Goal: Task Accomplishment & Management: Use online tool/utility

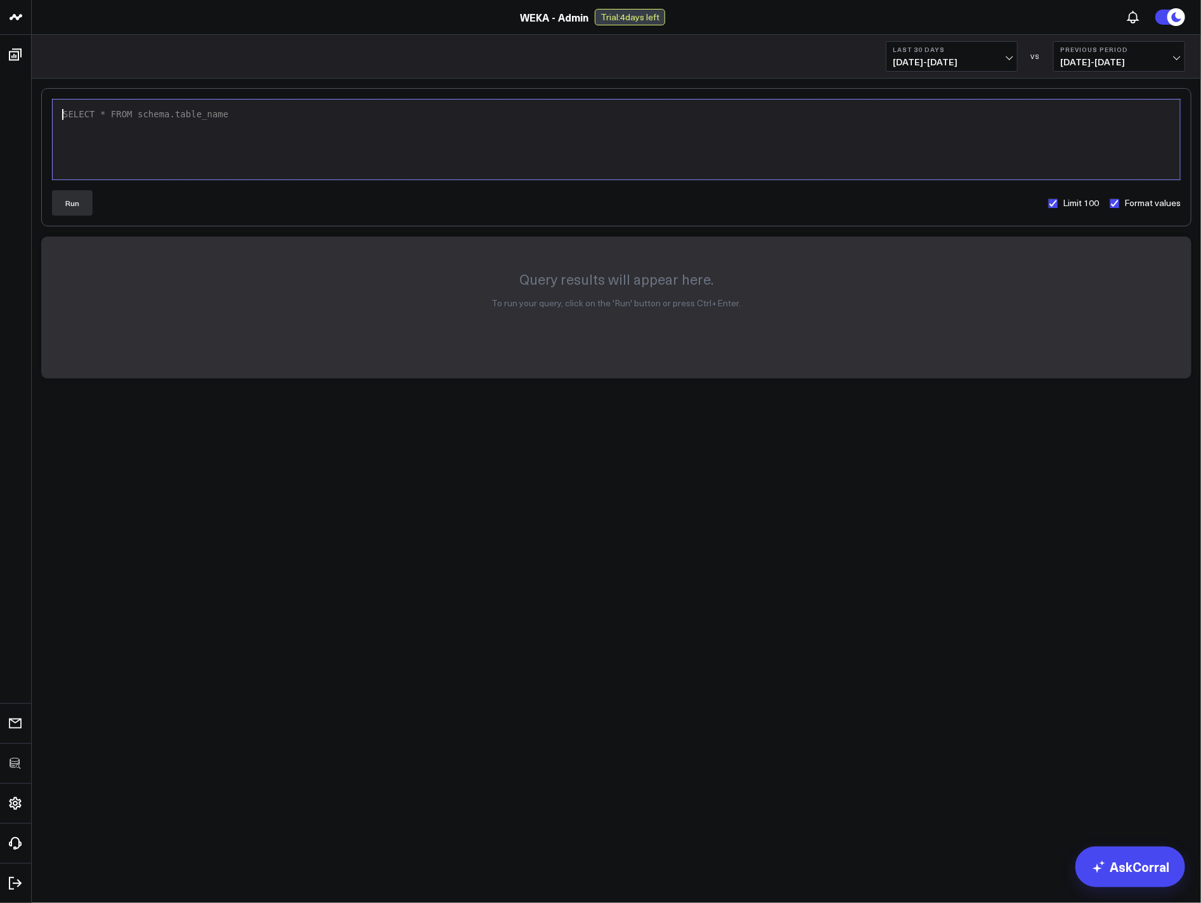
click at [331, 131] on div "SELECT * FROM schema.table_name" at bounding box center [616, 139] width 1115 height 67
drag, startPoint x: 169, startPoint y: 122, endPoint x: 242, endPoint y: 129, distance: 72.7
click at [241, 129] on span "'YOUR_TABLE_NAME'" at bounding box center [198, 127] width 91 height 10
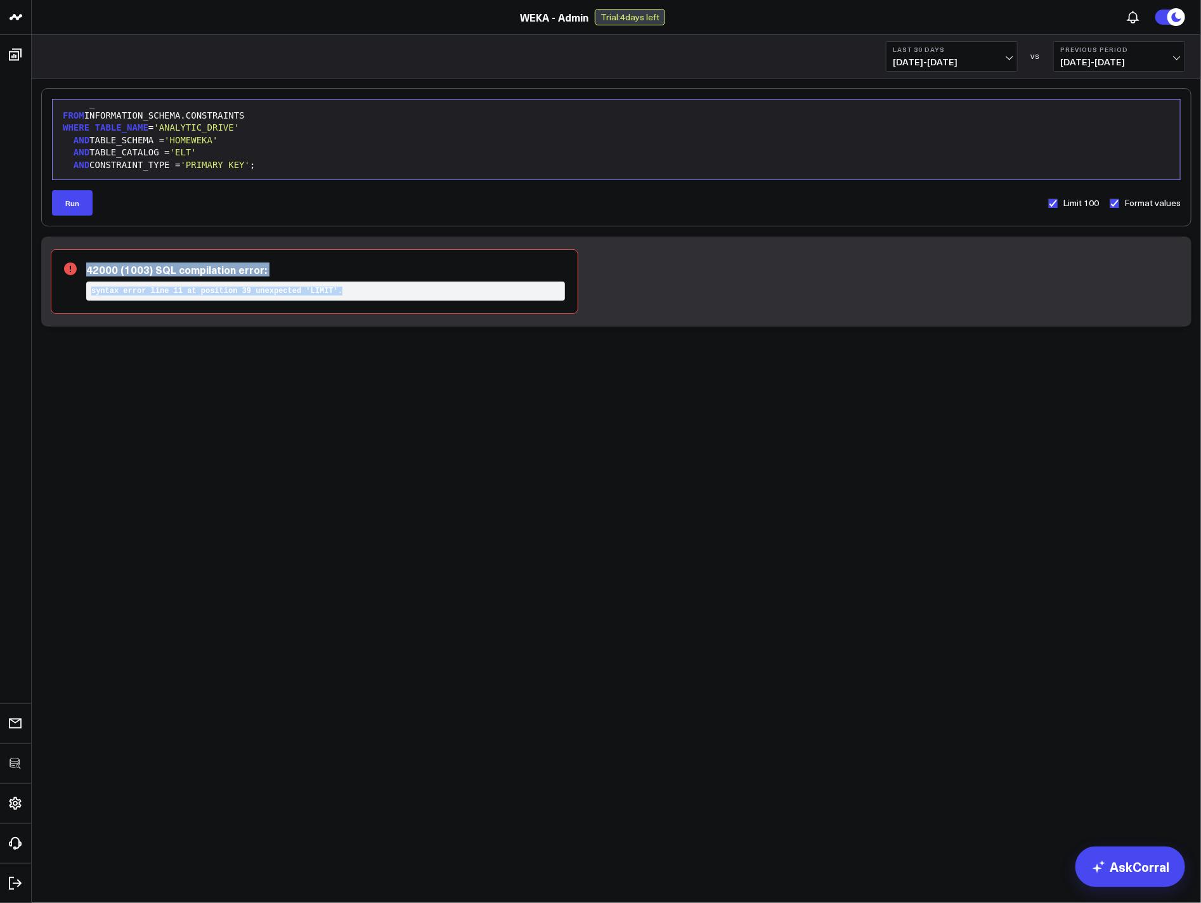
drag, startPoint x: 308, startPoint y: 282, endPoint x: 352, endPoint y: 326, distance: 62.3
click at [349, 325] on div "42000 (1003) SQL compilation error: syntax error line 11 at position 39 unexpec…" at bounding box center [616, 281] width 1150 height 90
click at [1058, 204] on label "Limit 100" at bounding box center [1072, 203] width 51 height 10
click at [1058, 204] on input "Limit 100" at bounding box center [1052, 203] width 10 height 10
checkbox input "false"
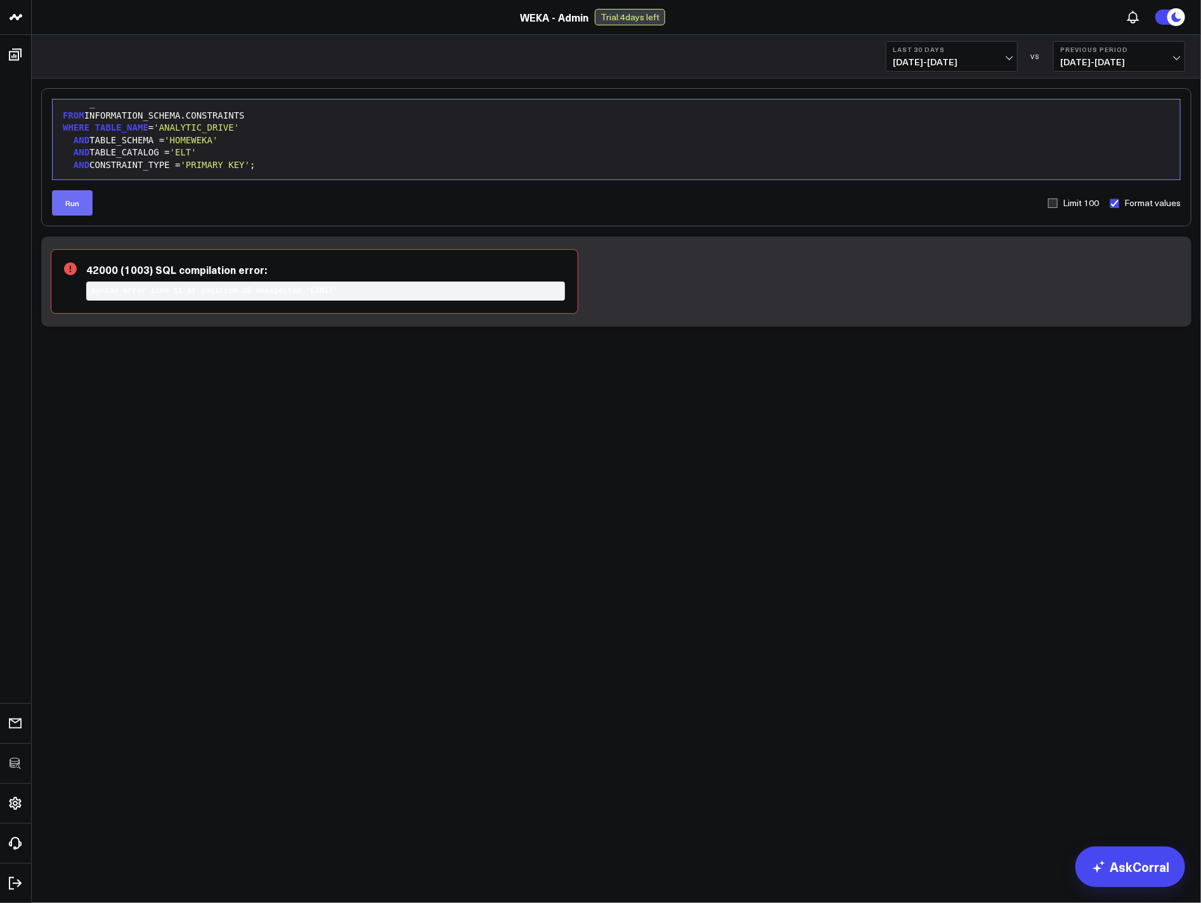
click at [72, 203] on button "Run" at bounding box center [72, 202] width 41 height 25
drag, startPoint x: 260, startPoint y: 264, endPoint x: 295, endPoint y: 313, distance: 60.5
click at [295, 313] on div "42S02 (2003) SQL compilation error: Object 'FIVETRAN_DATABASE.INFORMATION_SCHEM…" at bounding box center [315, 281] width 528 height 65
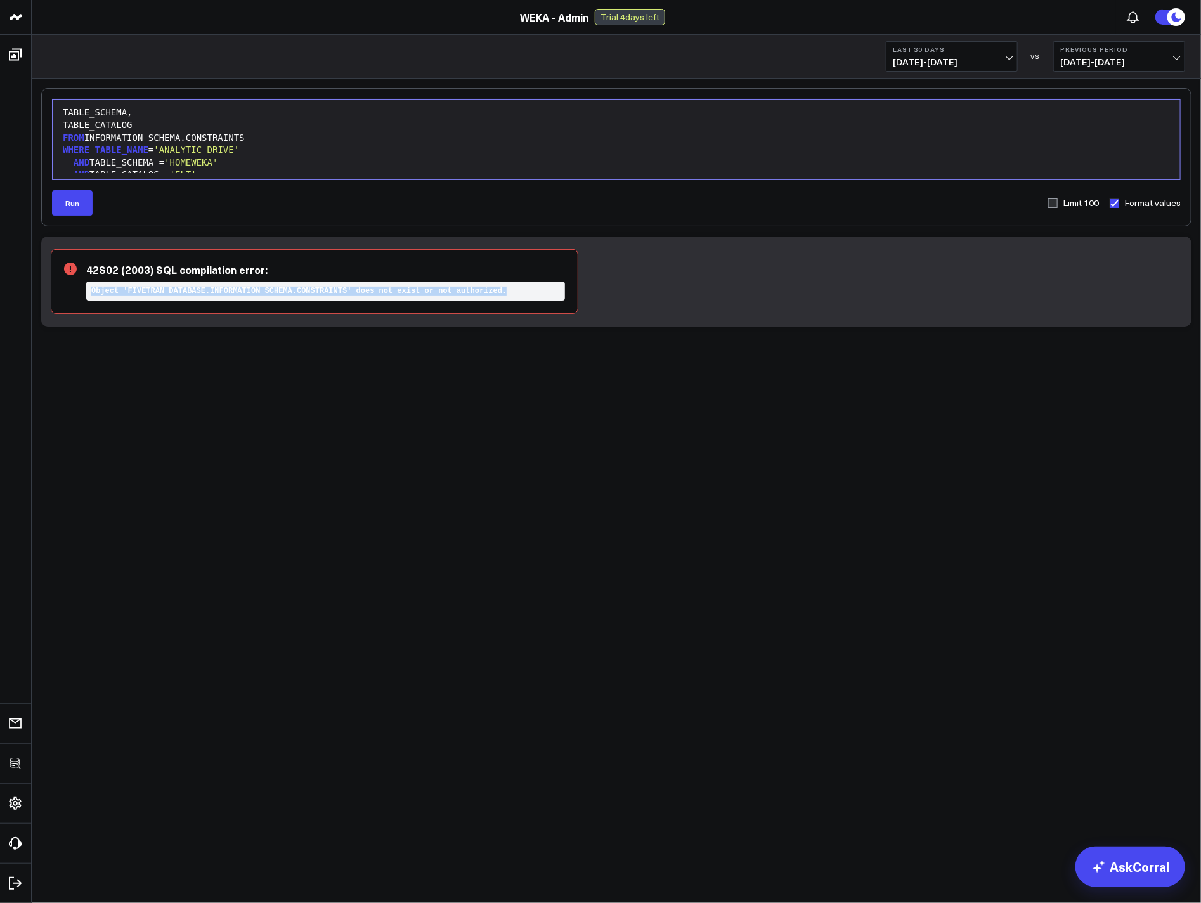
scroll to position [74, 0]
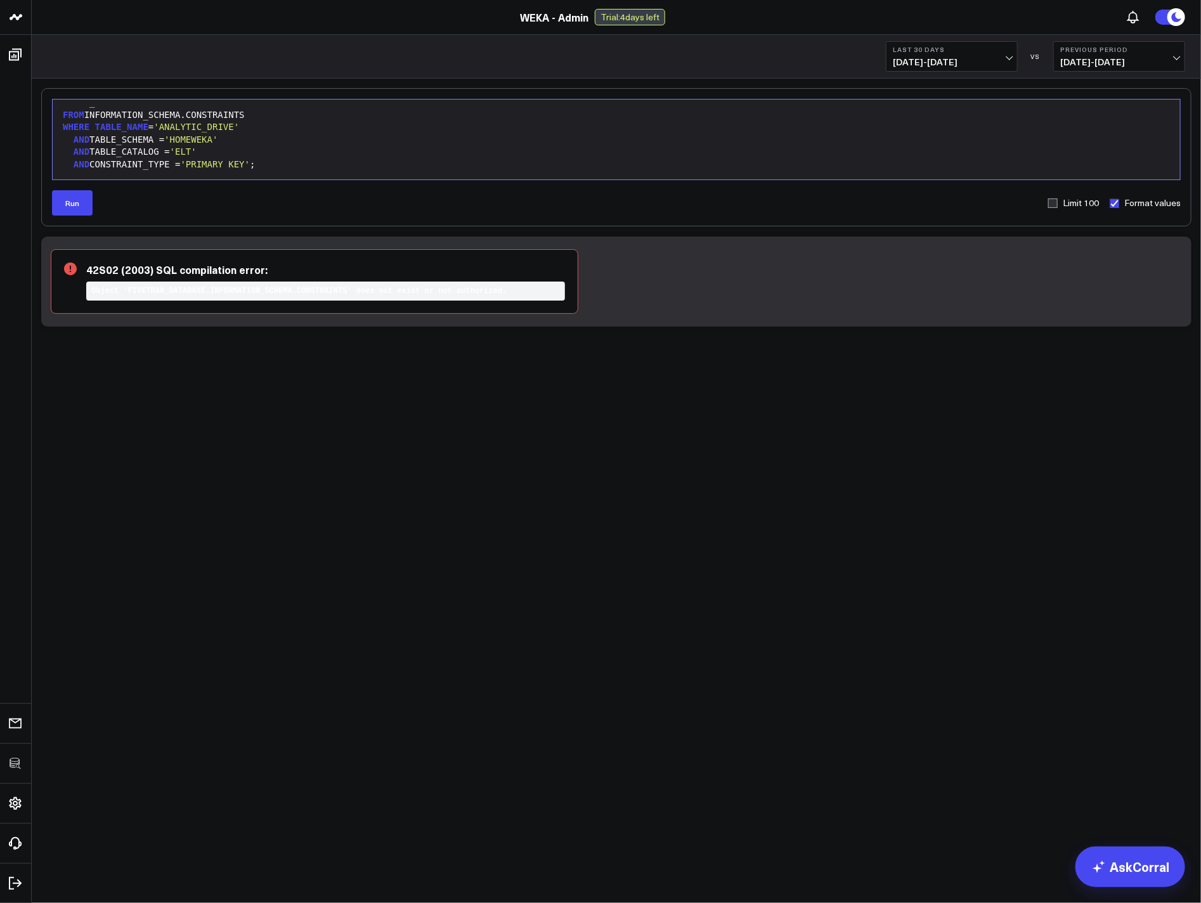
click at [89, 115] on div "FROM INFORMATION_SCHEMA.CONSTRAINTS" at bounding box center [616, 115] width 1115 height 13
drag, startPoint x: 244, startPoint y: 271, endPoint x: 308, endPoint y: 312, distance: 75.6
click at [308, 312] on div "42S02 (2003) SQL compilation error: Object 'ELT.INFORMATION_SCHEMA.CONSTRAINTS'…" at bounding box center [315, 281] width 528 height 65
click at [178, 155] on div "AND TABLE_CATALOG = 'ELT'" at bounding box center [616, 152] width 1115 height 13
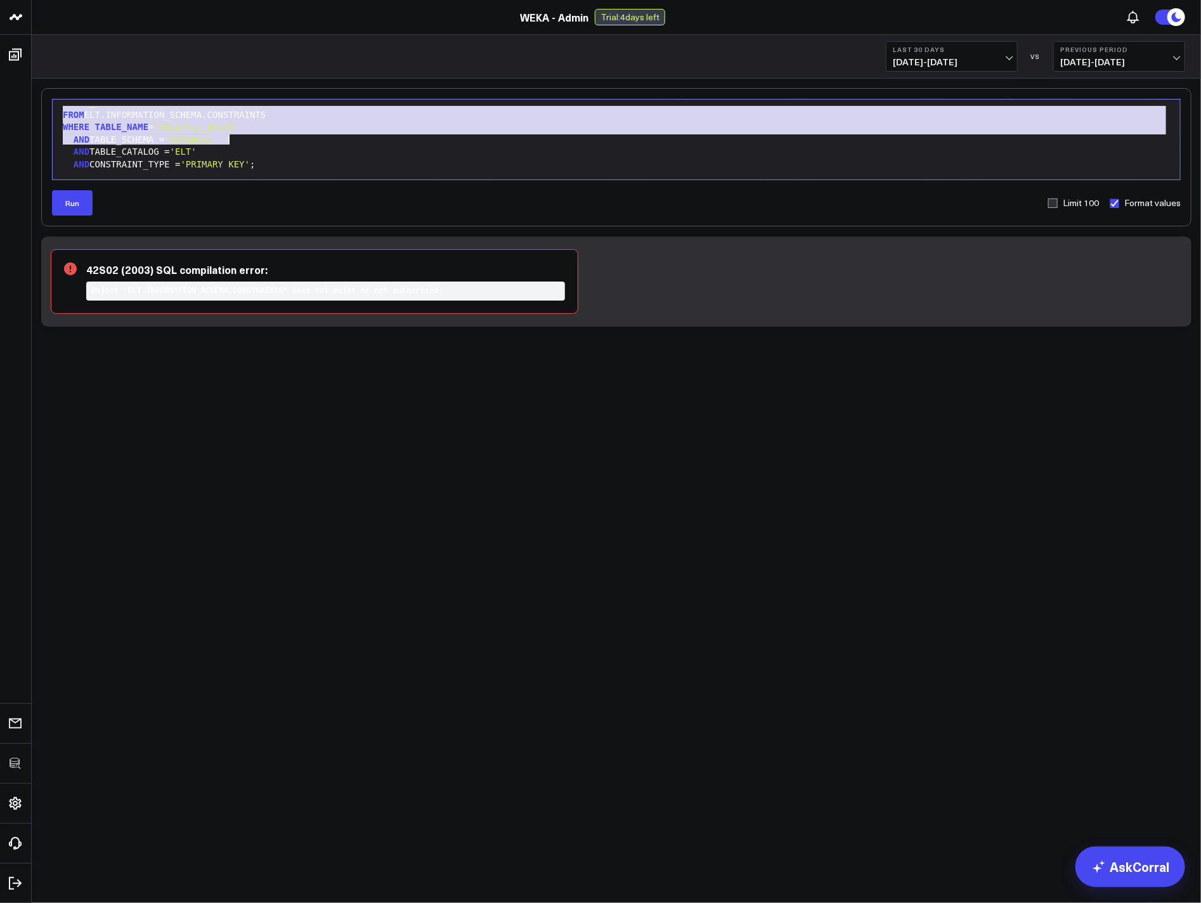
drag, startPoint x: 63, startPoint y: 112, endPoint x: 378, endPoint y: 287, distance: 359.9
click at [378, 286] on div "Selection deleted 99 1 2 3 4 5 6 7 8 9 10 11 › ⌄ SELECT CONSTRAINT_NAME , CONST…" at bounding box center [616, 207] width 1150 height 238
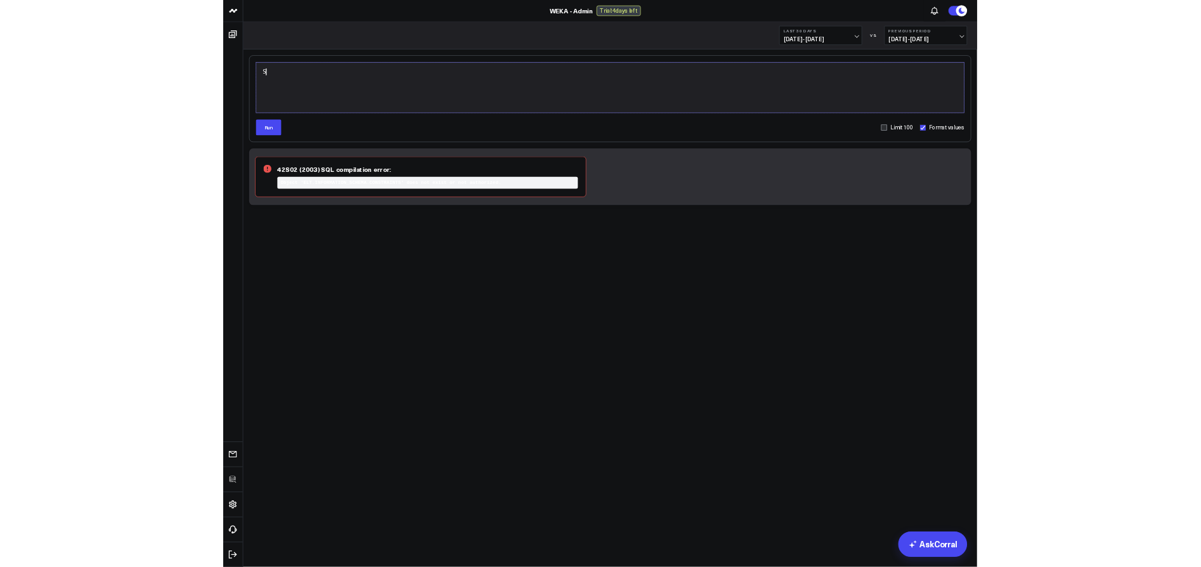
scroll to position [0, 0]
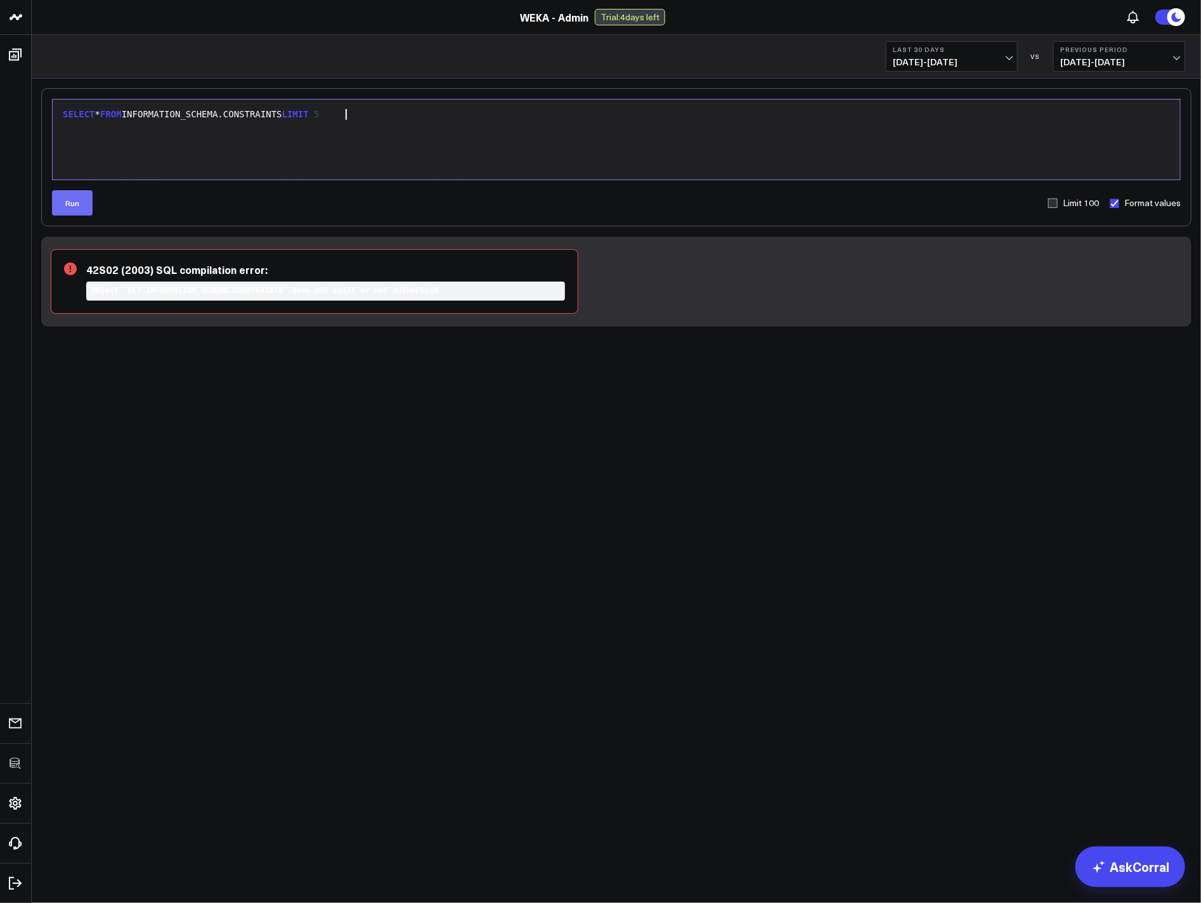
click at [71, 195] on button "Run" at bounding box center [72, 202] width 41 height 25
drag, startPoint x: 231, startPoint y: 264, endPoint x: 328, endPoint y: 321, distance: 112.0
click at [327, 320] on div "42S02 (2003) SQL compilation error: Object 'FIVETRAN_DATABASE.INFORMATION_SCHEM…" at bounding box center [616, 281] width 1150 height 90
click at [307, 160] on div "SELECT * FROM INFORMATION_SCHEMA.CONSTRAINTS LIMIT 5" at bounding box center [616, 139] width 1115 height 67
click at [160, 116] on div "SHOW KEYS IN TABLE YOUR_DATABASE.YOUR_SCHEMA.YOUR_TABLE;" at bounding box center [616, 114] width 1115 height 13
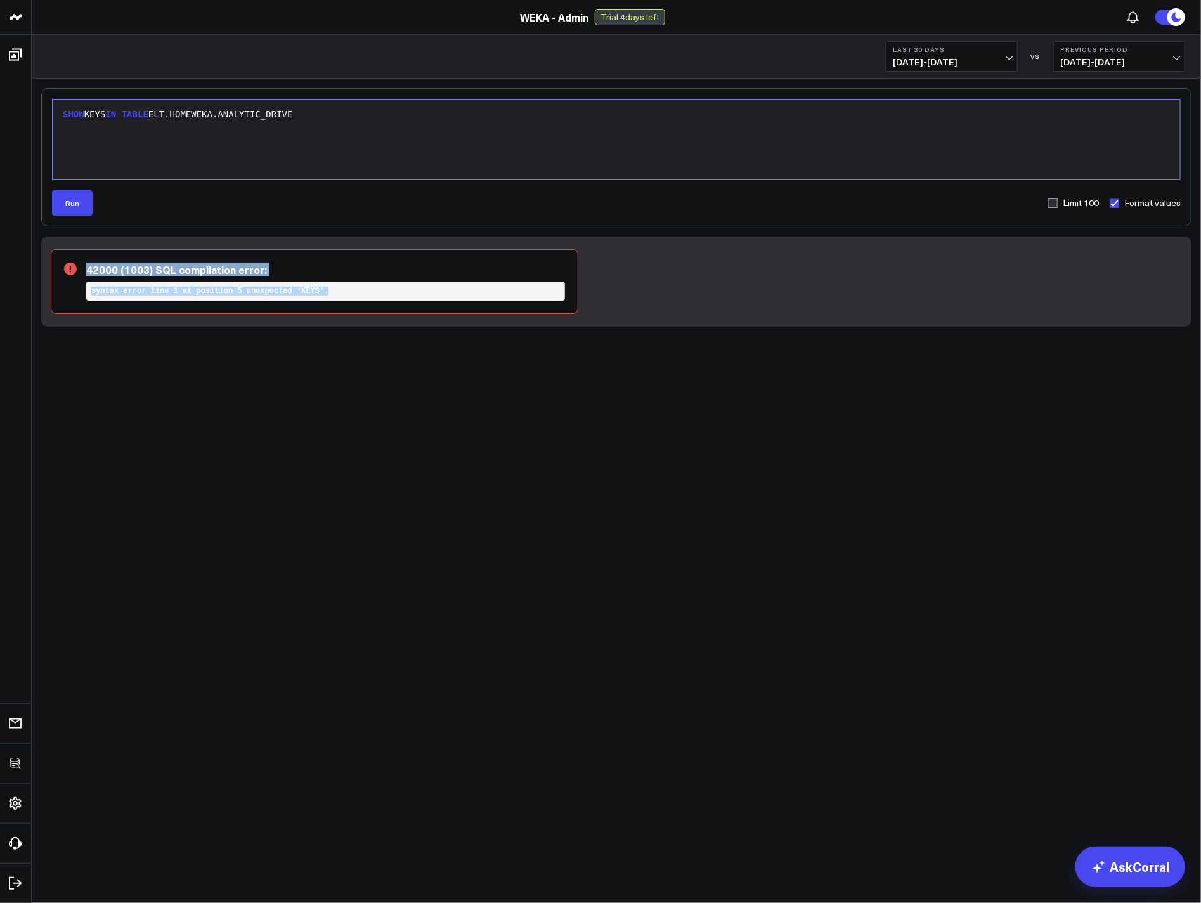
drag, startPoint x: 156, startPoint y: 257, endPoint x: 273, endPoint y: 308, distance: 127.5
click at [273, 308] on div "42000 (1003) SQL compilation error: syntax error line 1 at position 5 unexpecte…" at bounding box center [315, 281] width 528 height 65
click at [93, 115] on div "SHOW KEYS IN TABLE ELT.HOMEWEKA.ANALYTIC_DRIVE" at bounding box center [616, 114] width 1115 height 13
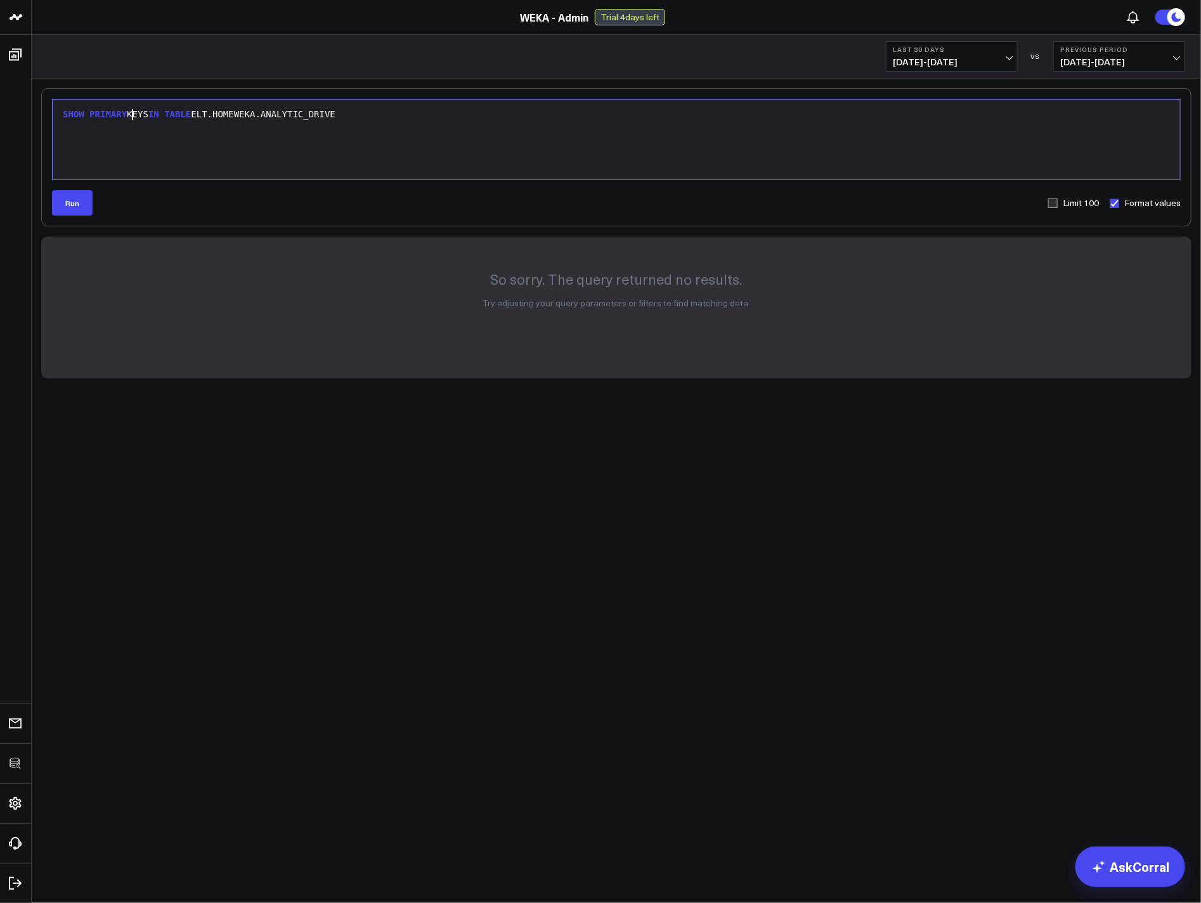
click at [104, 106] on div "SHOW PRIMARY KEYS IN TABLE ELT.HOMEWEKA.ANALYTIC_DRIVE" at bounding box center [616, 139] width 1115 height 67
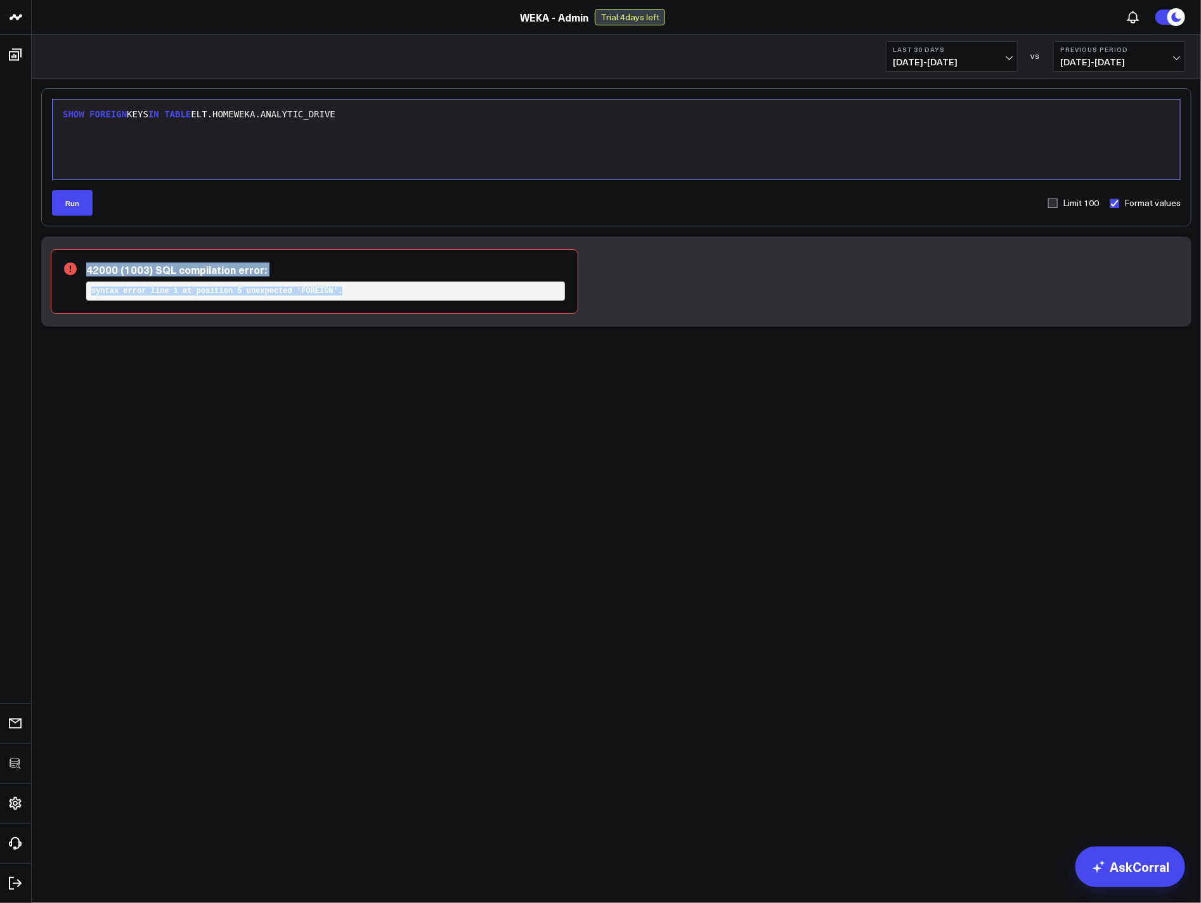
drag, startPoint x: 173, startPoint y: 269, endPoint x: 251, endPoint y: 314, distance: 90.4
click at [251, 314] on icon at bounding box center [159, 309] width 190 height 95
click at [98, 110] on span "FOREIGN" at bounding box center [107, 114] width 37 height 10
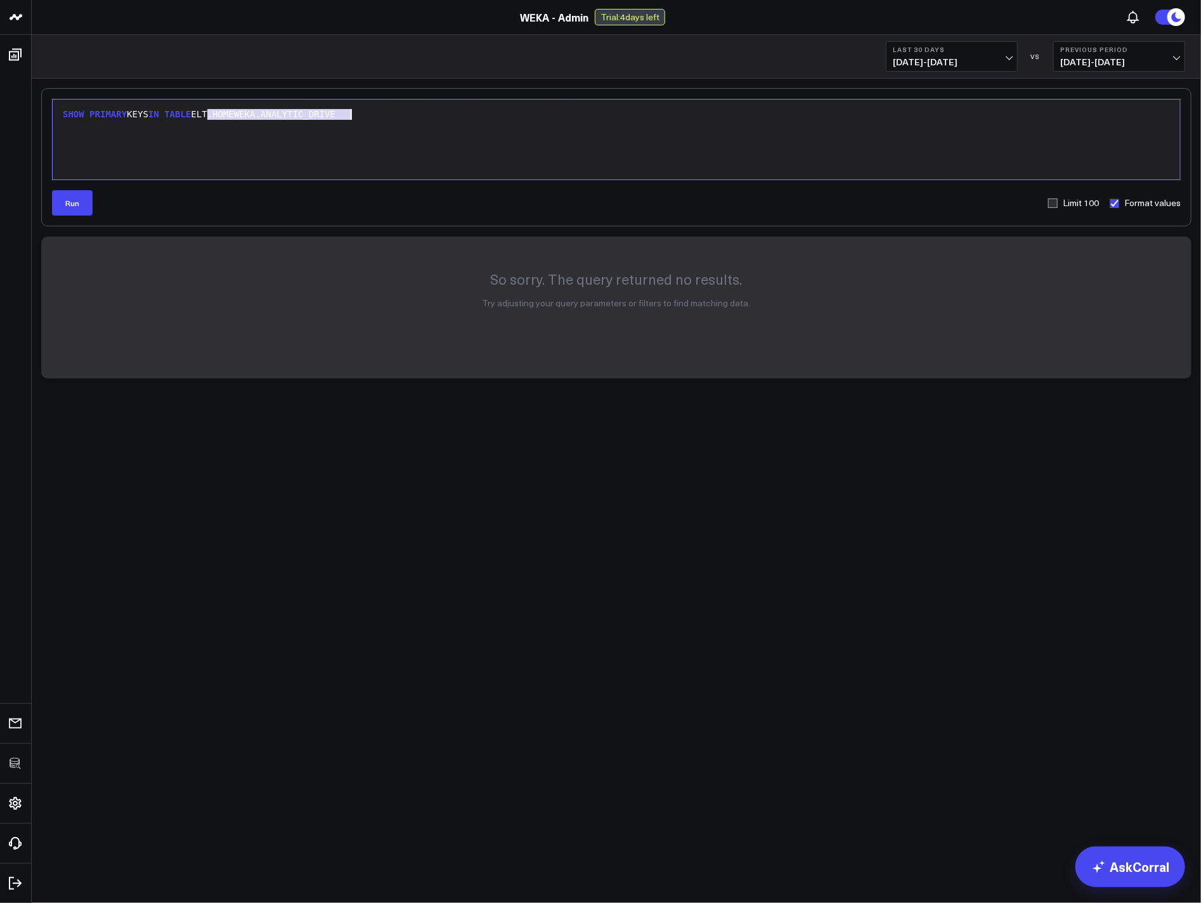
drag, startPoint x: 207, startPoint y: 110, endPoint x: 389, endPoint y: 123, distance: 182.4
click at [389, 123] on div "SHOW PRIMARY KEYS IN TABLE ELT.HOMEWEKA.ANALYTIC_DRIVE" at bounding box center [616, 139] width 1115 height 67
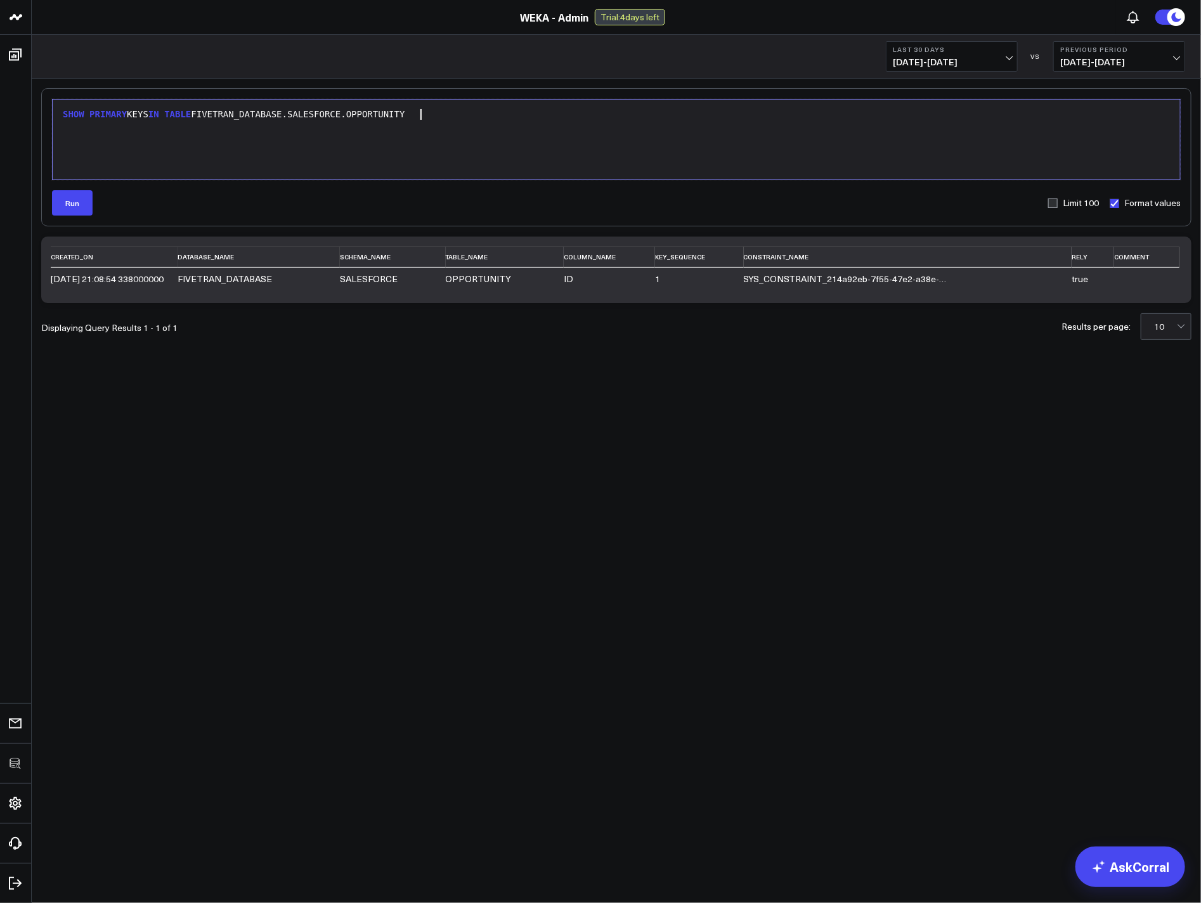
click at [245, 117] on div "SHOW PRIMARY KEYS IN TABLE FIVETRAN_DATABASE.SALESFORCE.OPPORTUNITY" at bounding box center [616, 114] width 1115 height 13
copy div "SHOW PRIMARY KEYS IN TABLE FIVETRAN_DATABASE.SALESFORCE.OPPORTUNITY"
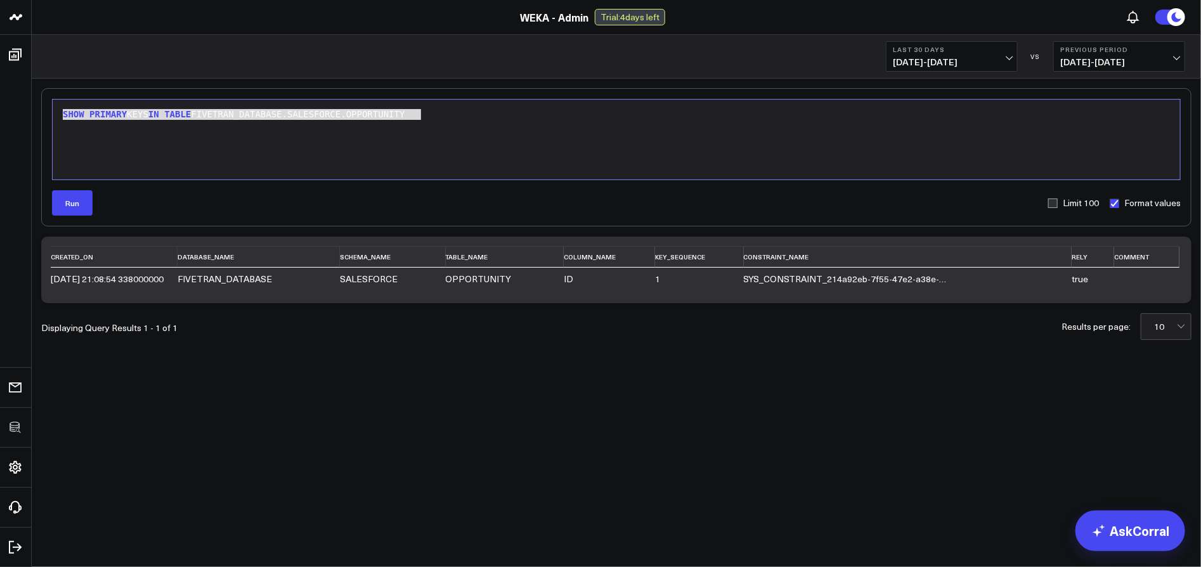
click at [382, 393] on div "Selection deleted 9 1 › SHOW PRIMARY KEYS IN TABLE FIVETRAN_DATABASE.SALESFORCE…" at bounding box center [616, 247] width 1169 height 337
click at [70, 210] on button "Run" at bounding box center [72, 202] width 41 height 25
click at [268, 178] on div "Selection deleted 9 1 › SHOW PRIMARY KEYS IN TABLE FIVETRAN_DATABASE.SALESFORCE…" at bounding box center [616, 139] width 1129 height 81
drag, startPoint x: 174, startPoint y: 113, endPoint x: 202, endPoint y: 116, distance: 28.1
click at [202, 115] on div "SHOW PRIMARY KEYS IN TABLE FIVETRAN_DATABASE.SALESFORCE.OPPORTUNITY" at bounding box center [616, 114] width 1115 height 13
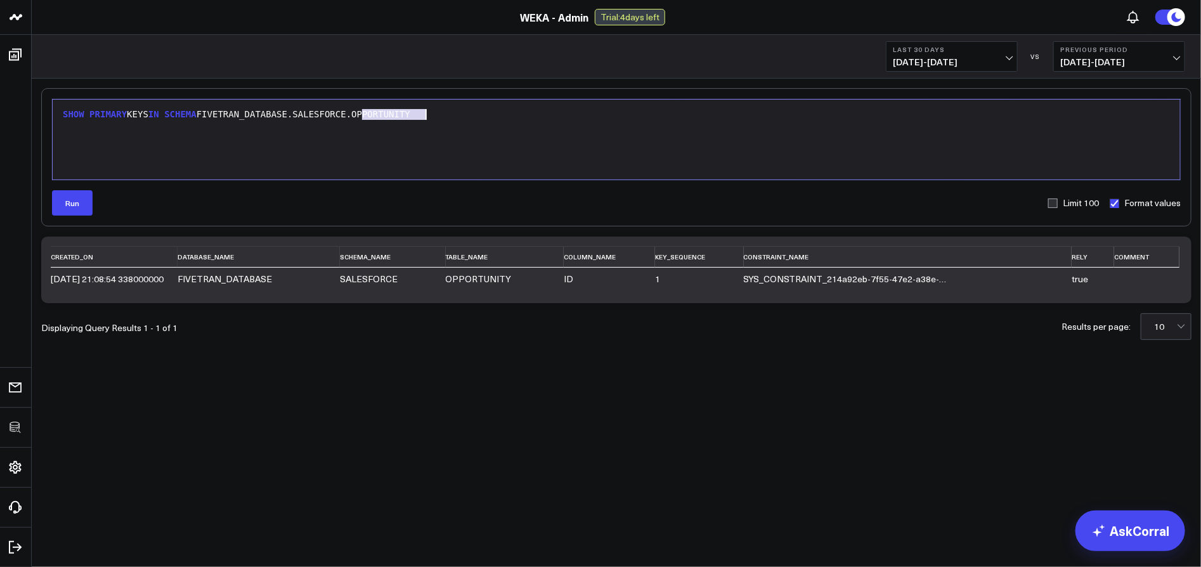
drag, startPoint x: 363, startPoint y: 115, endPoint x: 448, endPoint y: 119, distance: 85.7
click at [448, 119] on div "SHOW PRIMARY KEYS IN SCHEMA FIVETRAN_DATABASE.SALESFORCE.OPPORTUNITY" at bounding box center [616, 114] width 1115 height 13
click at [84, 194] on button "Run" at bounding box center [72, 202] width 41 height 25
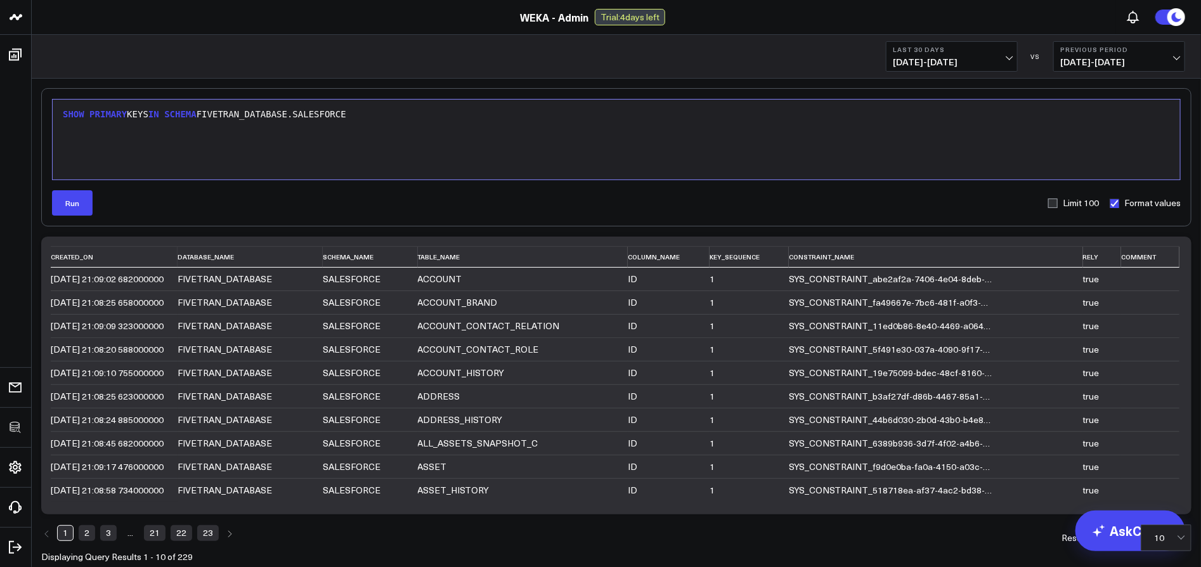
click at [173, 110] on div "SHOW PRIMARY KEYS IN SCHEMA FIVETRAN_DATABASE.SALESFORCE" at bounding box center [616, 114] width 1115 height 13
click at [76, 206] on button "Run" at bounding box center [72, 202] width 41 height 25
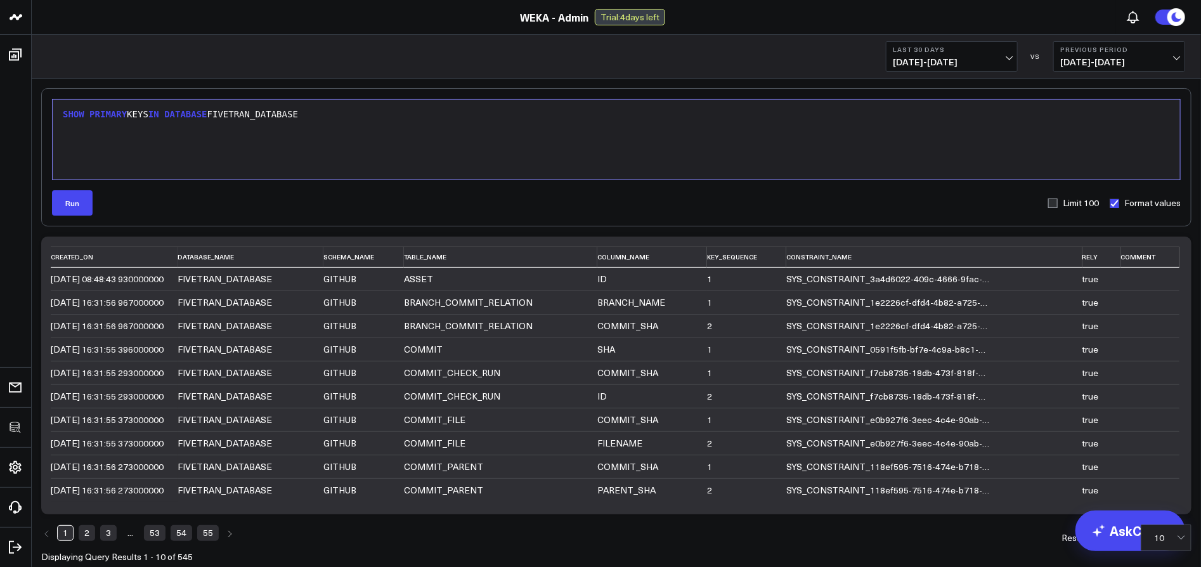
click at [283, 123] on div "SHOW PRIMARY KEYS IN DATABASE FIVETRAN_DATABASE" at bounding box center [616, 139] width 1115 height 67
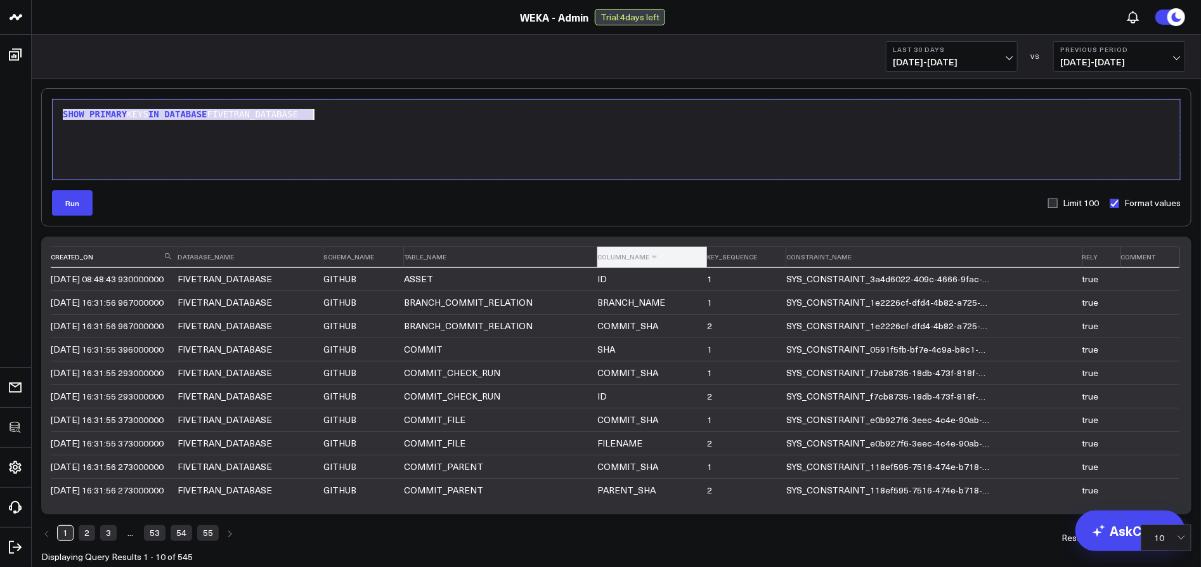
copy div "SHOW PRIMARY KEYS IN DATABASE FIVETRAN_DATABASE"
click at [327, 129] on div "SHOW PRIMARY KEYS IN DATABASE FIVETRAN_DATABASE" at bounding box center [616, 139] width 1115 height 67
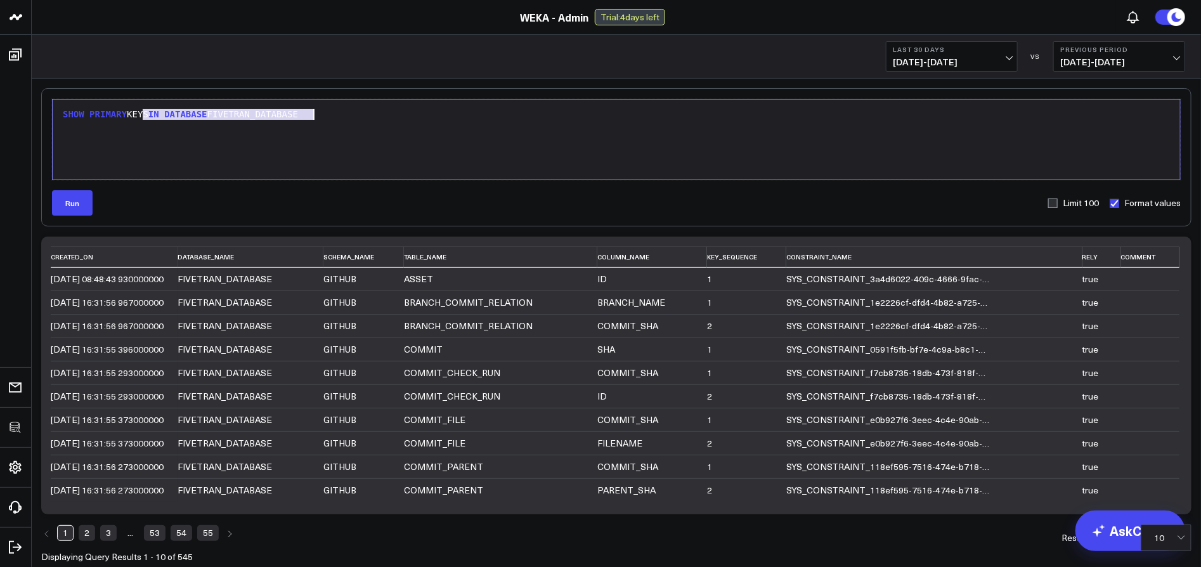
drag, startPoint x: 143, startPoint y: 119, endPoint x: 309, endPoint y: 131, distance: 166.6
click at [309, 124] on div "SHOW PRIMARY KEYS IN DATABASE FIVETRAN_DATABASE" at bounding box center [616, 139] width 1115 height 67
click at [340, 70] on div "Last 30 Days [DATE] - [DATE] VS Previous Period [DATE] - [DATE]" at bounding box center [616, 57] width 1169 height 44
click at [103, 113] on span "PRIMARY" at bounding box center [107, 114] width 37 height 10
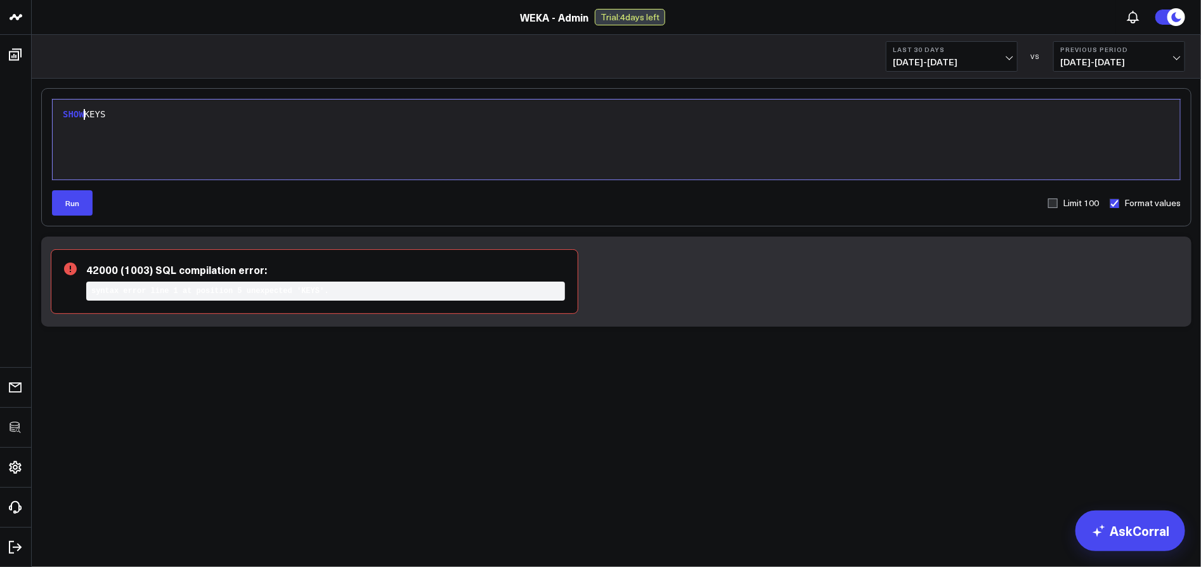
click at [124, 124] on div "SHOW KEYS" at bounding box center [616, 139] width 1115 height 67
drag, startPoint x: 156, startPoint y: 261, endPoint x: 208, endPoint y: 309, distance: 70.9
click at [208, 309] on div "42000 (1003) SQL compilation error: syntax error line 1 at position 5 unexpecte…" at bounding box center [315, 281] width 528 height 65
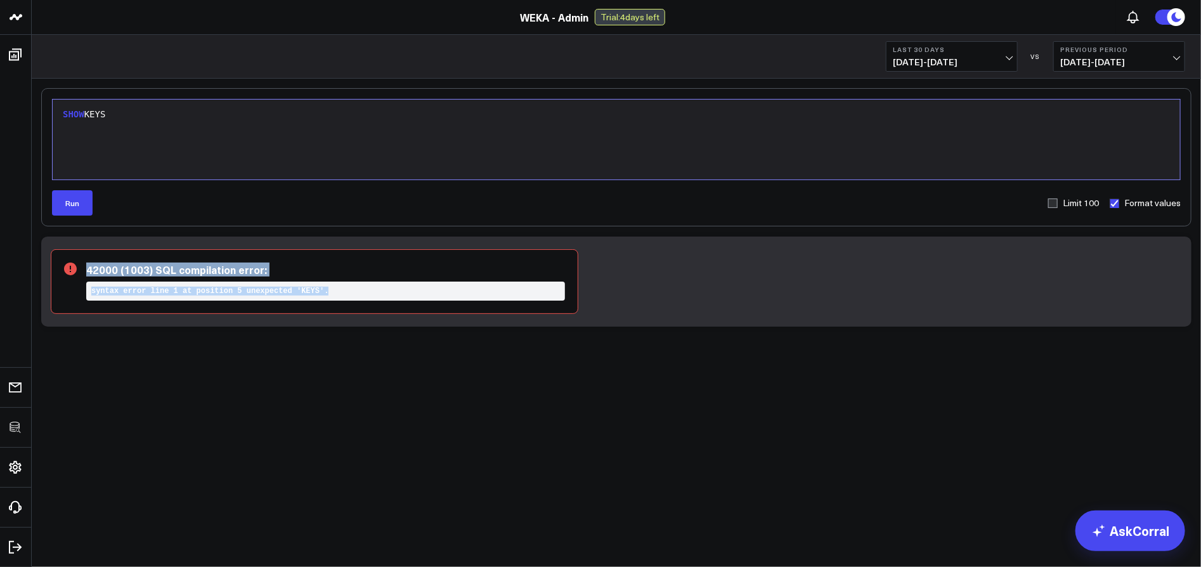
drag, startPoint x: 211, startPoint y: 276, endPoint x: 275, endPoint y: 301, distance: 68.3
click at [275, 301] on div "42000 (1003) SQL compilation error: syntax error line 1 at position 5 unexpecte…" at bounding box center [315, 281] width 528 height 65
click at [179, 149] on div "SHOW KEYS" at bounding box center [616, 139] width 1115 height 67
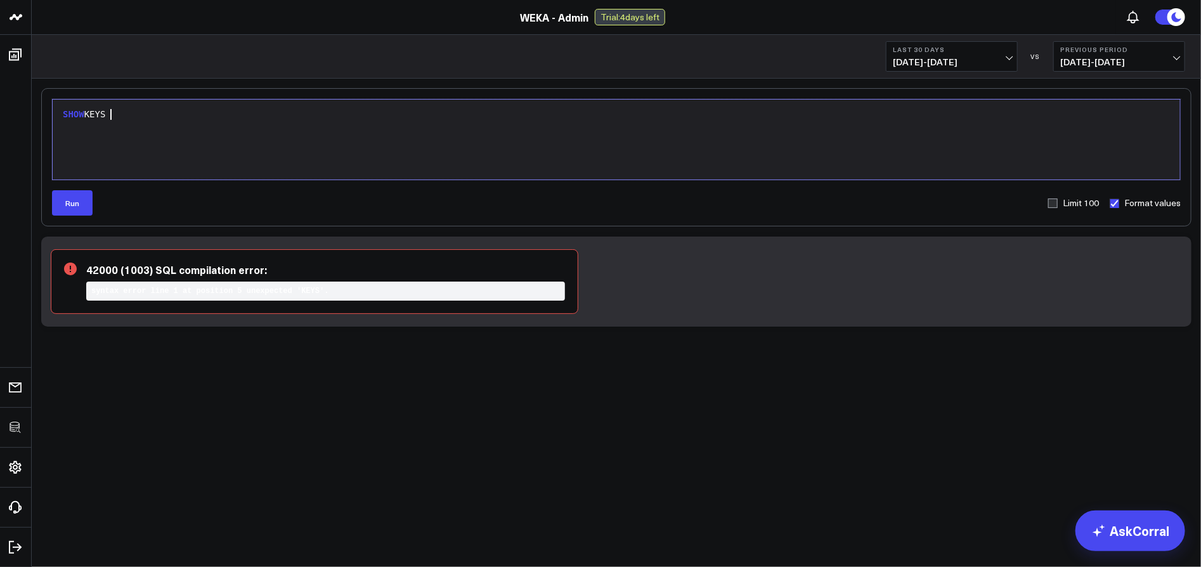
click at [91, 117] on div "SHOW KEYS" at bounding box center [616, 114] width 1115 height 13
click at [106, 117] on span "FOREIGN" at bounding box center [107, 114] width 37 height 10
click at [79, 205] on button "Run" at bounding box center [72, 202] width 41 height 25
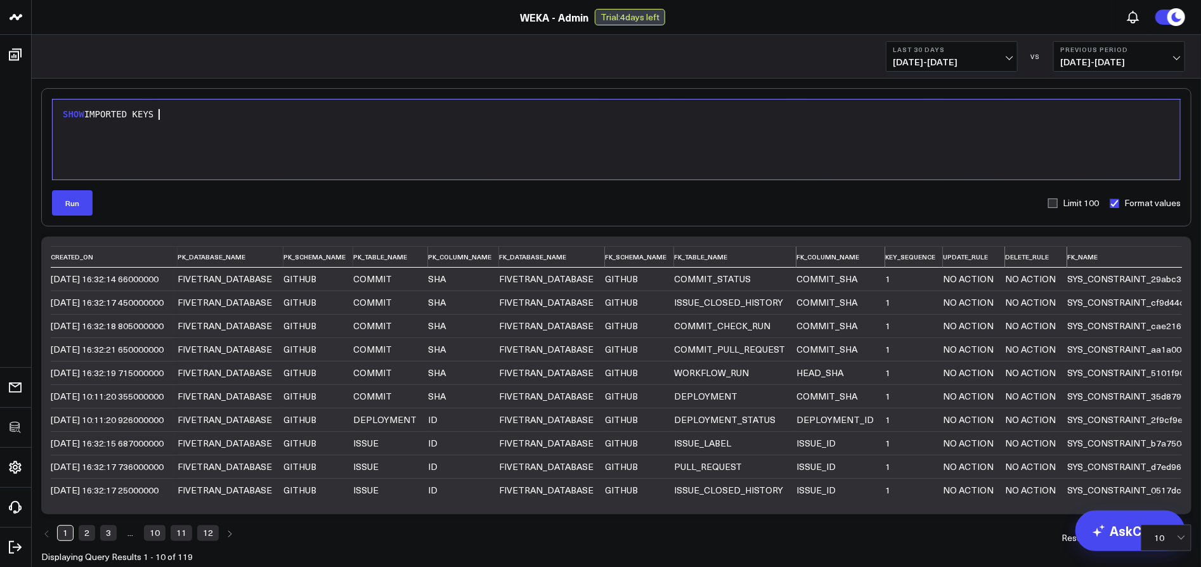
click at [644, 157] on div "SHOW IMPORTED KEYS" at bounding box center [616, 139] width 1115 height 67
click at [87, 207] on button "Run" at bounding box center [72, 202] width 41 height 25
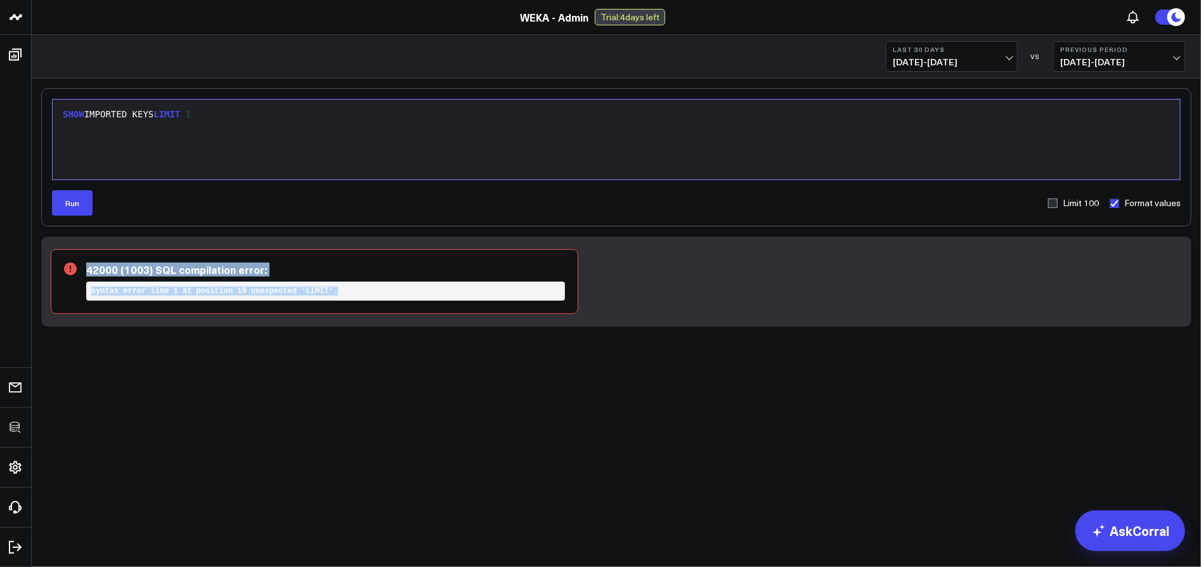
drag, startPoint x: 231, startPoint y: 268, endPoint x: 375, endPoint y: 318, distance: 153.0
click at [376, 320] on div "42000 (1003) SQL compilation error: syntax error line 1 at position 19 unexpect…" at bounding box center [616, 281] width 1150 height 90
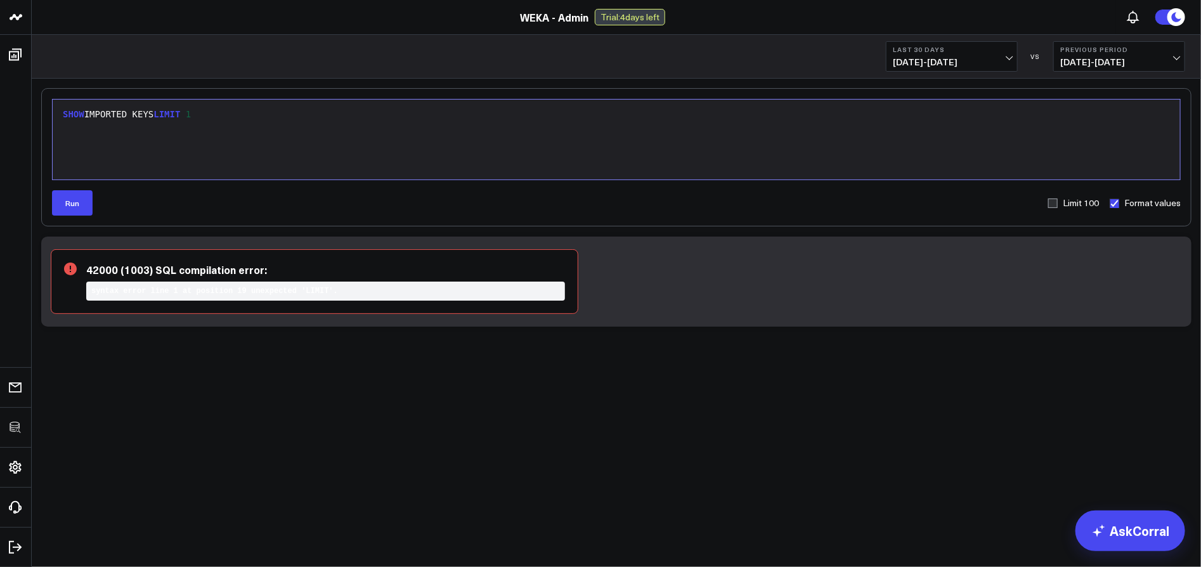
click at [289, 114] on div "SHOW IMPORTED KEYS LIMIT 1" at bounding box center [616, 114] width 1115 height 13
click at [76, 204] on button "Run" at bounding box center [72, 202] width 41 height 25
